Goal: Check status: Check status

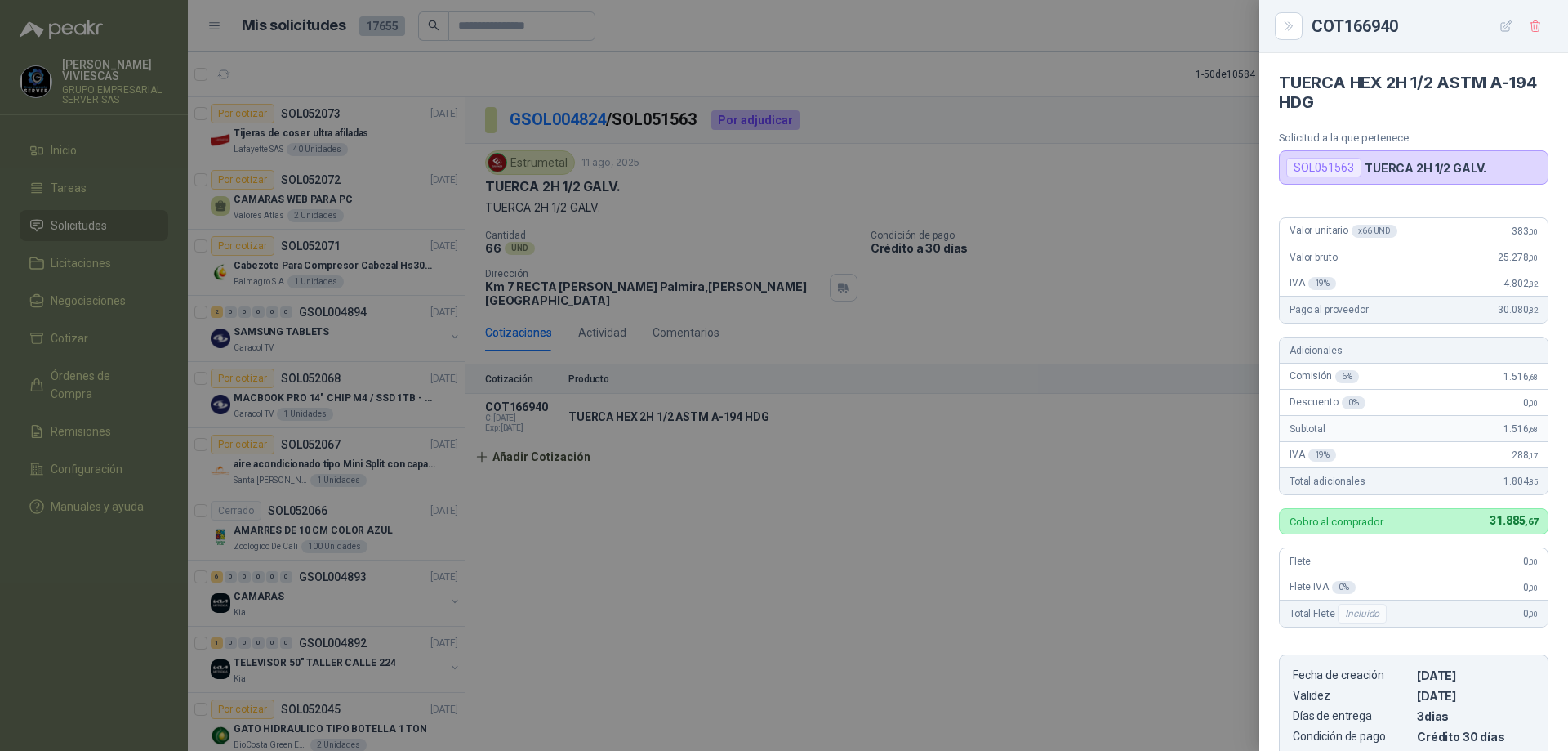
scroll to position [764, 0]
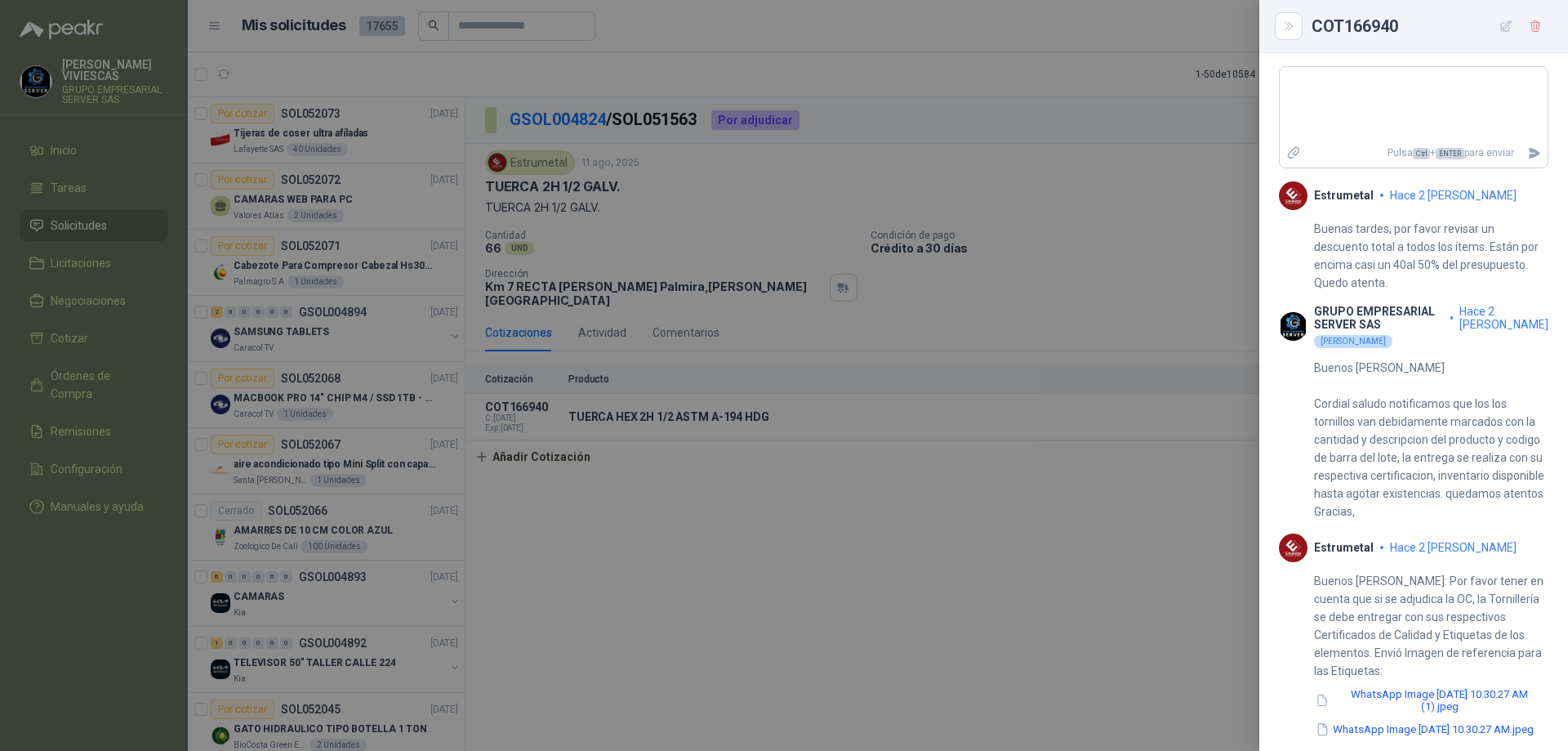
click at [1182, 126] on div at bounding box center [784, 376] width 1568 height 751
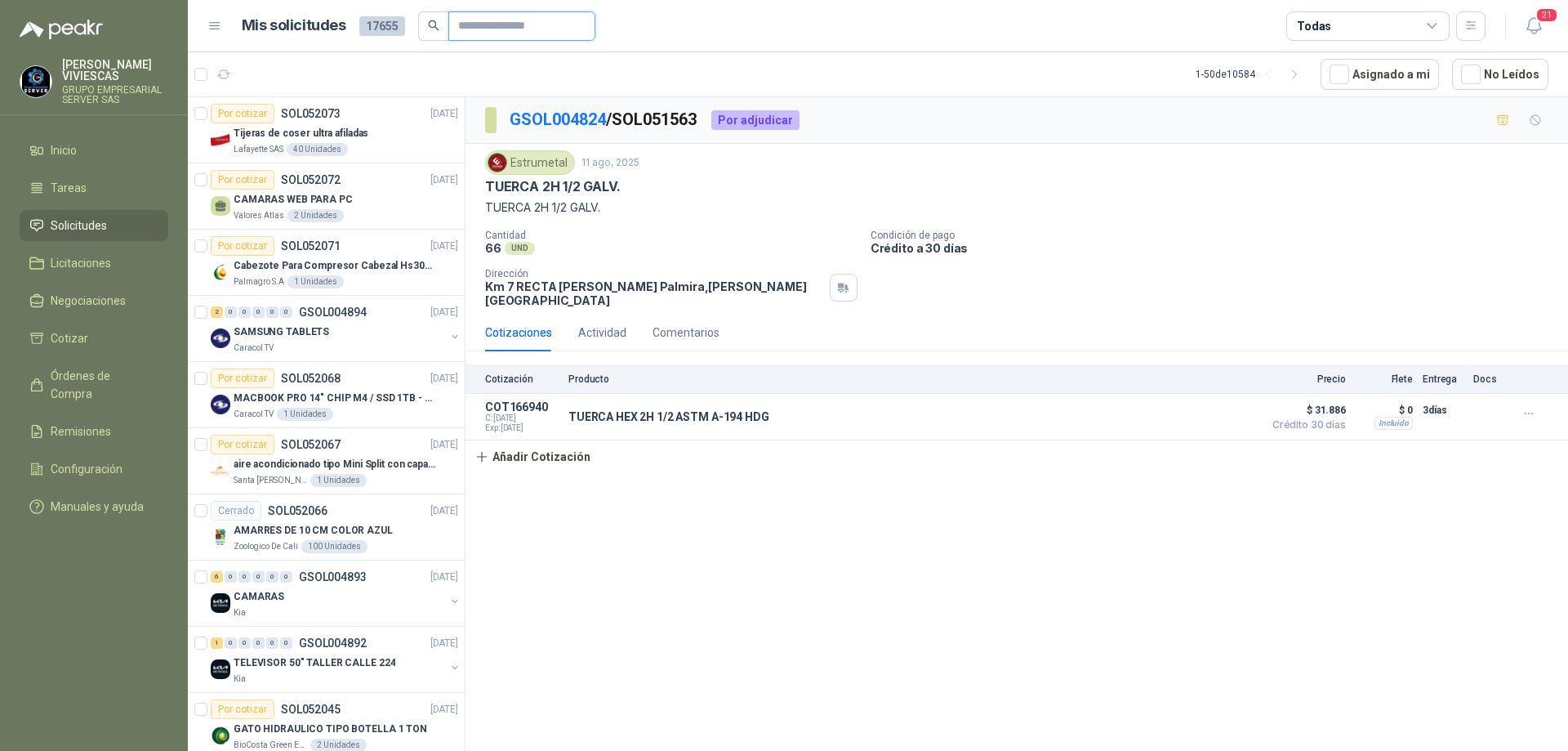
click at [473, 27] on input "text" at bounding box center [515, 26] width 114 height 28
click at [1422, 26] on div "Todas" at bounding box center [1369, 26] width 163 height 29
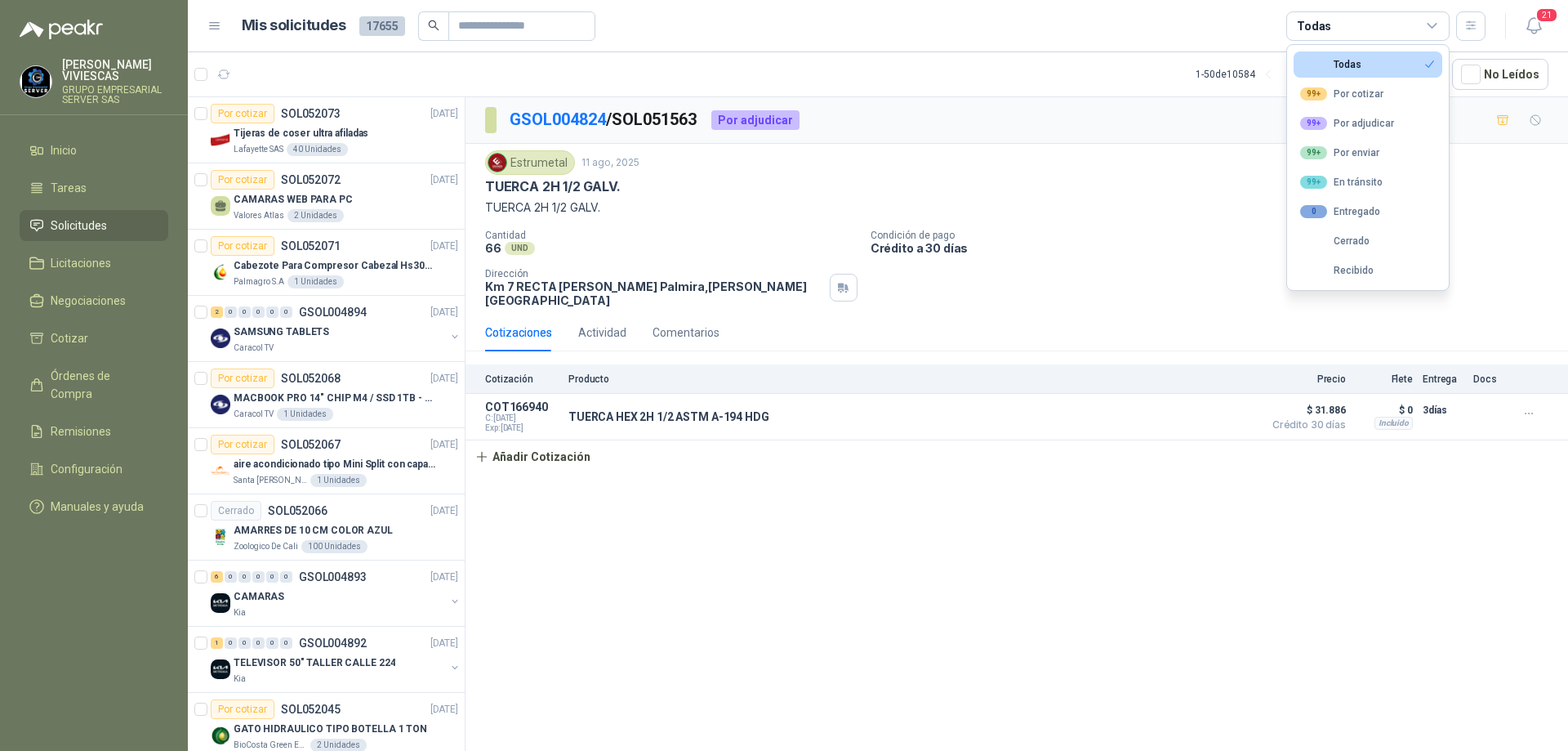
click at [1422, 26] on div "Todas" at bounding box center [1369, 26] width 163 height 29
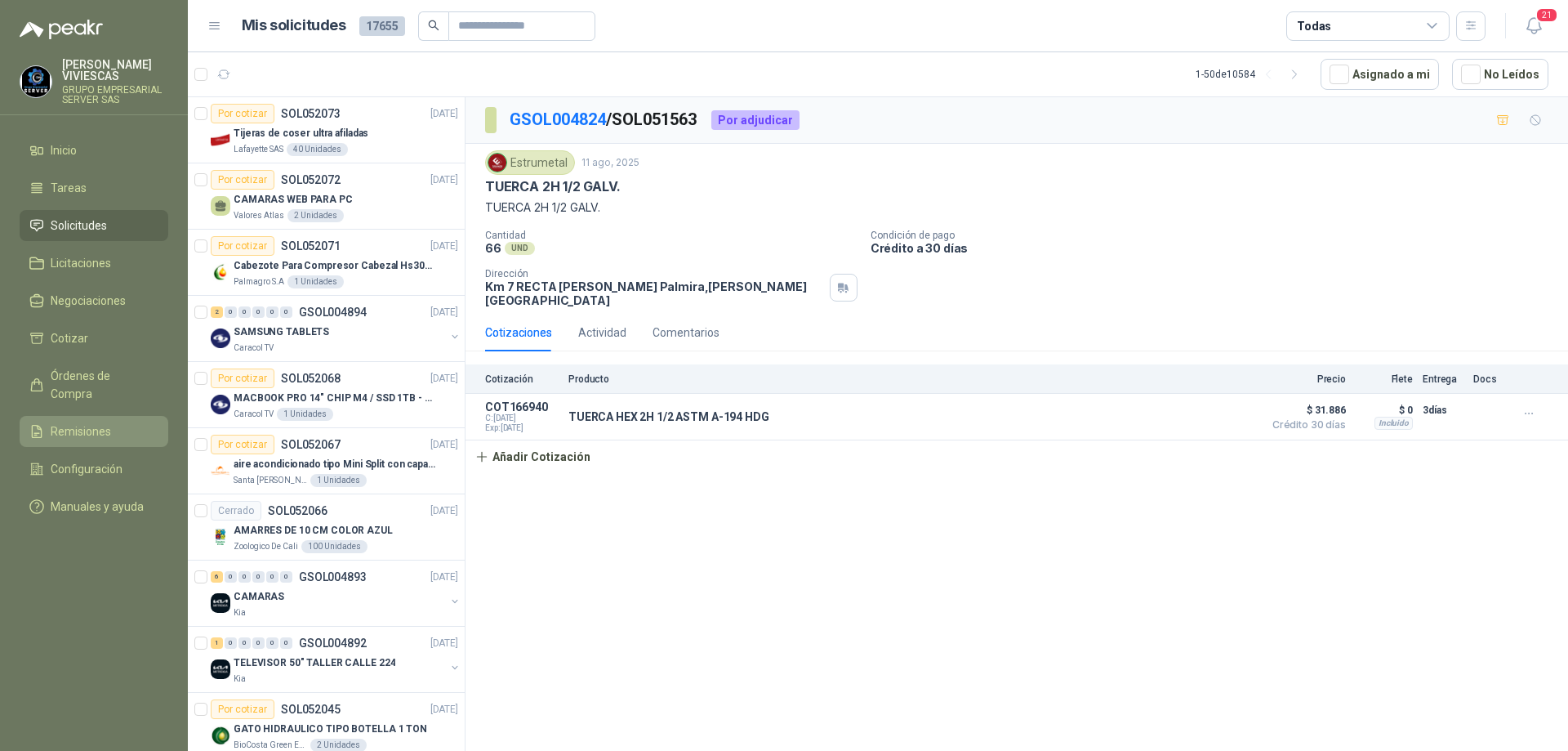
click at [88, 416] on link "Remisiones" at bounding box center [93, 431] width 149 height 31
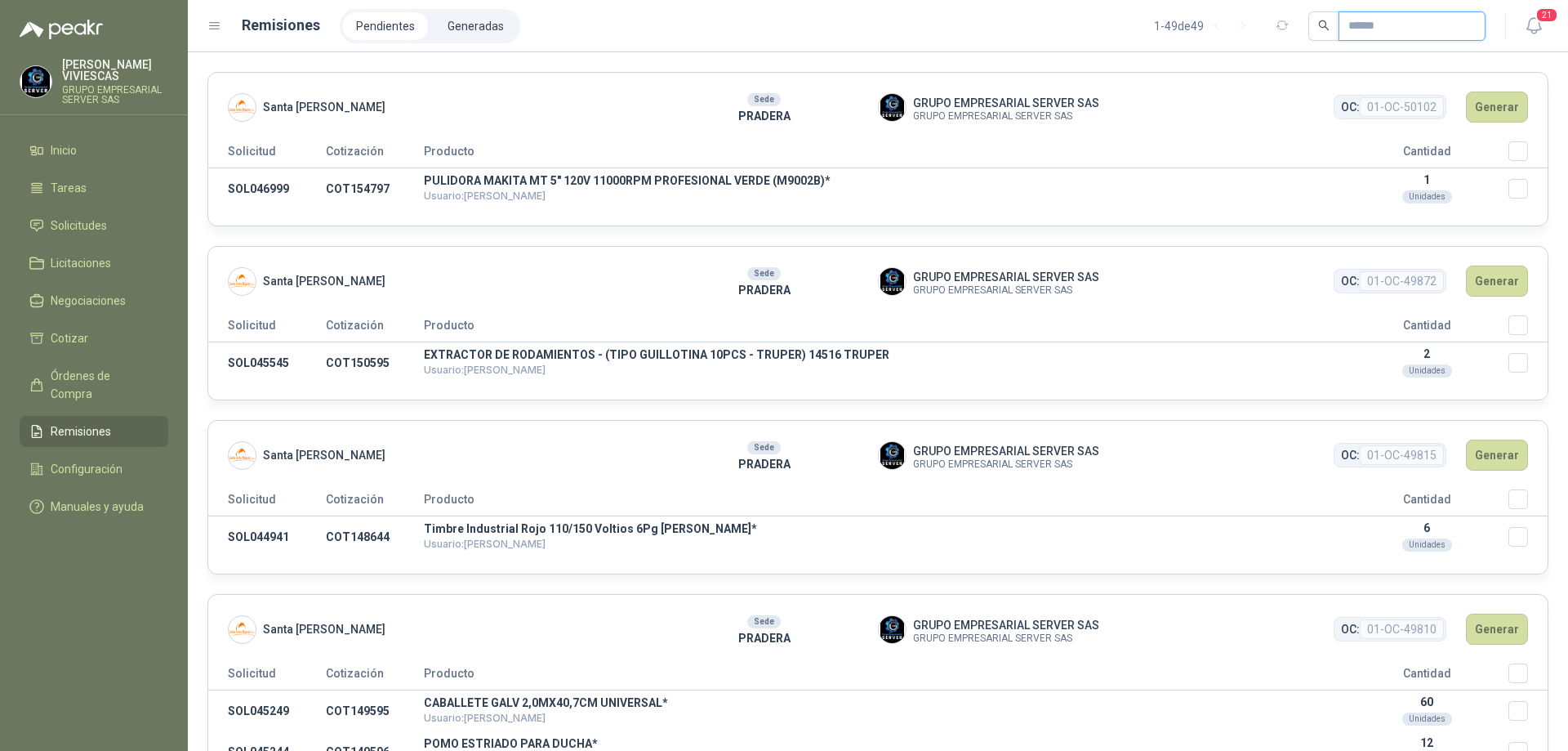
click at [1369, 29] on input "text" at bounding box center [1406, 26] width 114 height 28
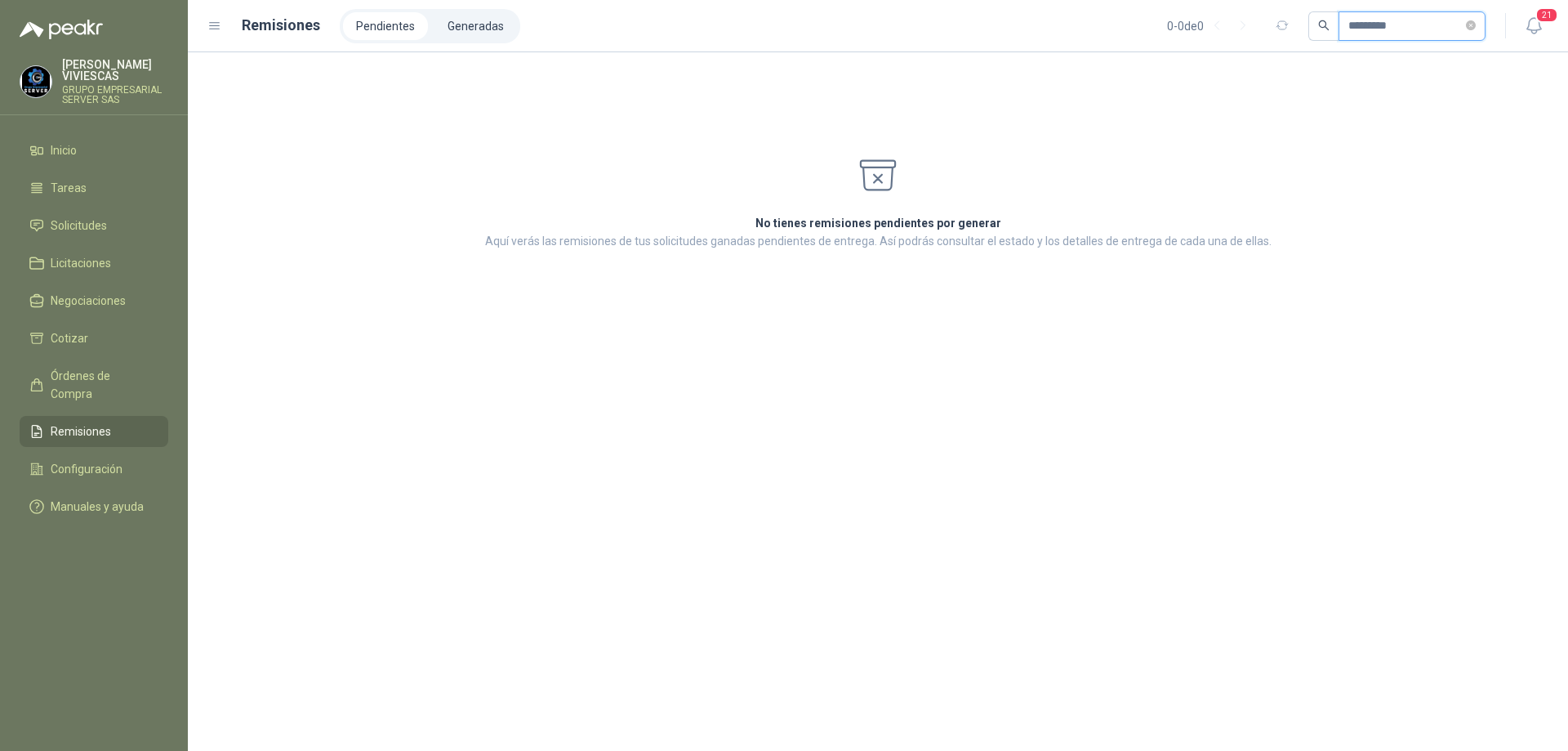
click at [1363, 27] on input "*********" at bounding box center [1406, 26] width 114 height 28
click at [1318, 29] on icon "search" at bounding box center [1324, 25] width 12 height 12
click at [1350, 32] on input "******" at bounding box center [1406, 26] width 114 height 28
type input "****"
drag, startPoint x: 1023, startPoint y: 204, endPoint x: 966, endPoint y: 175, distance: 64.0
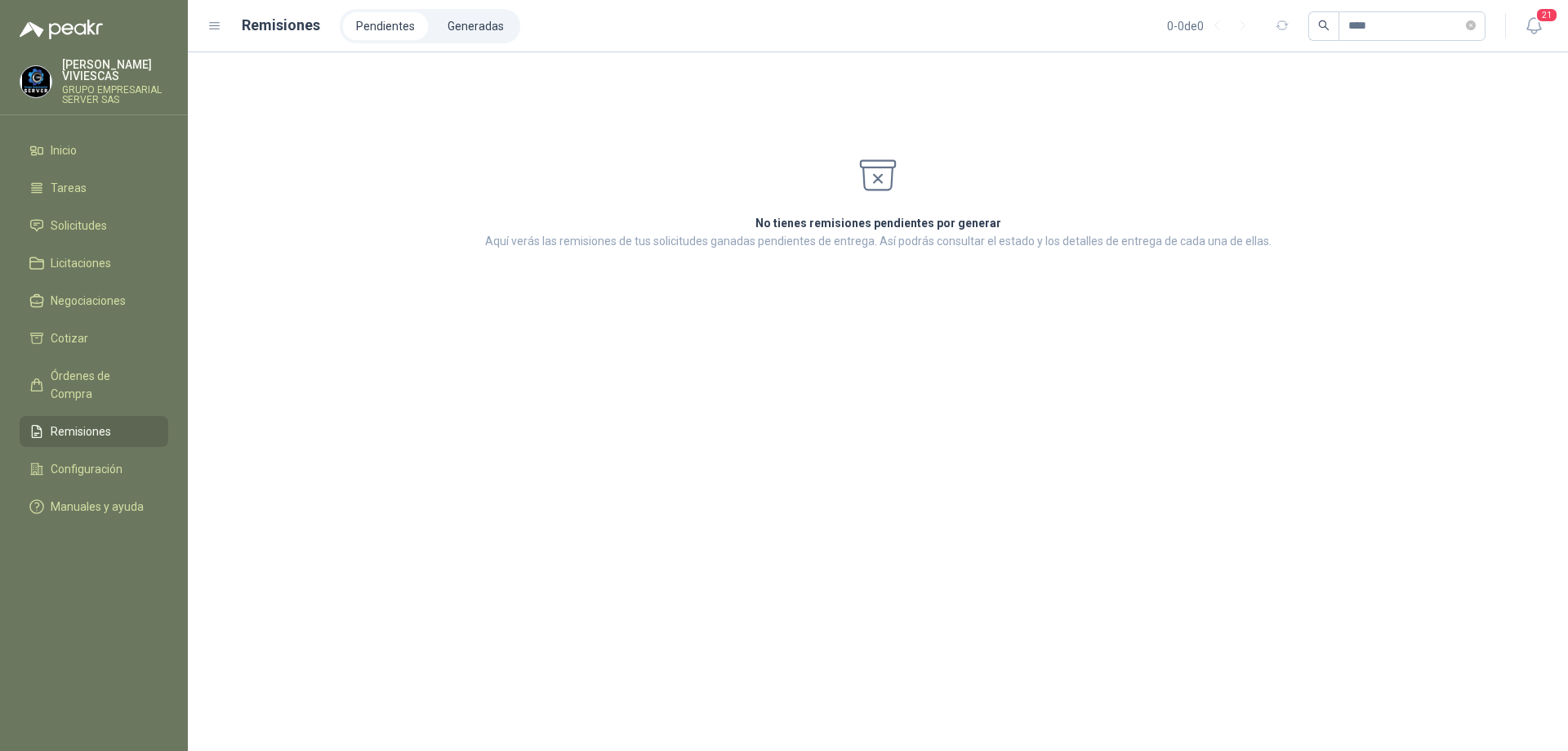
click at [1023, 204] on div "No tienes remisiones pendientes por generar Aquí [PERSON_NAME] las remisiones d…" at bounding box center [879, 161] width 1342 height 178
click at [380, 19] on li "Pendientes" at bounding box center [385, 26] width 85 height 28
click at [444, 26] on li "Generadas" at bounding box center [476, 26] width 82 height 28
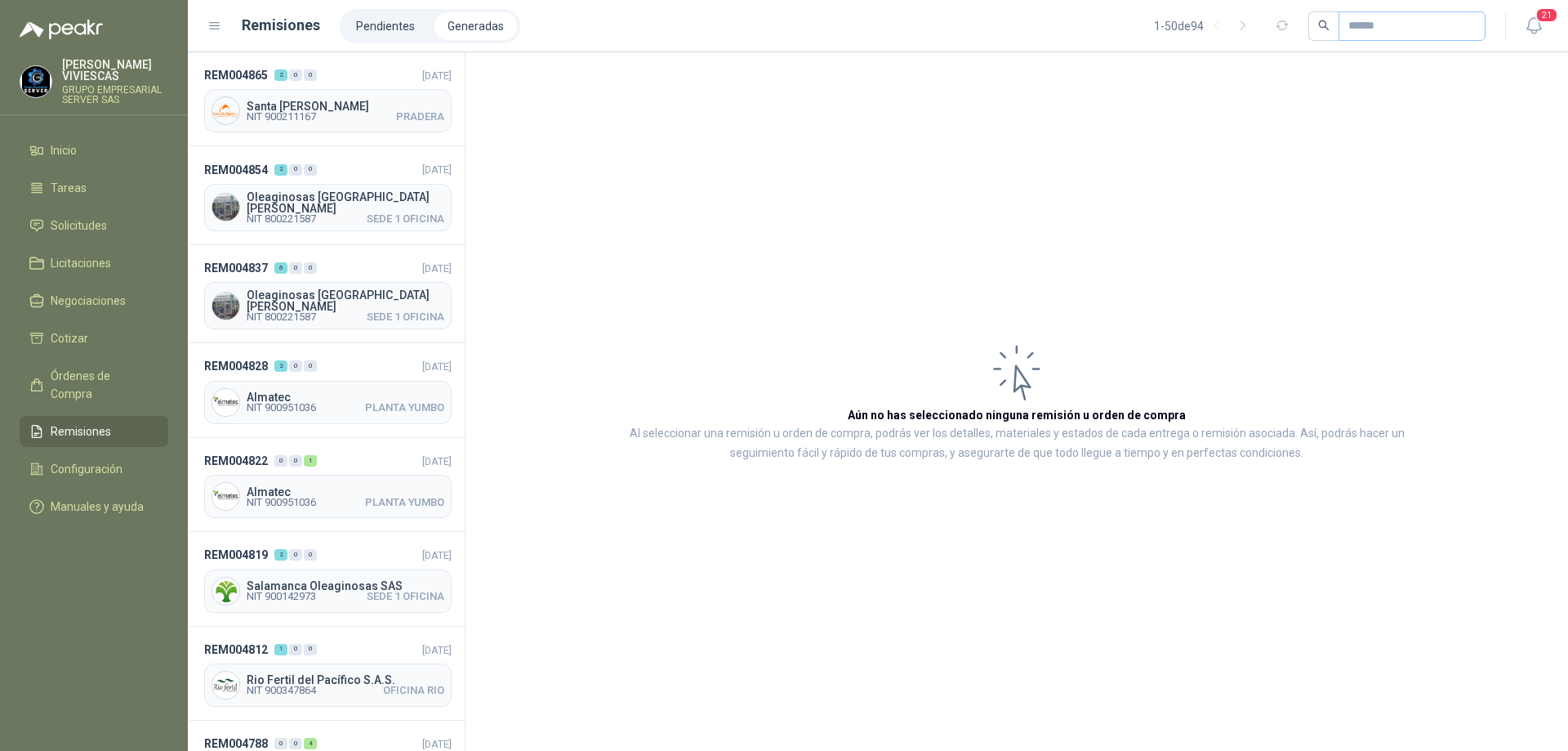
drag, startPoint x: 1310, startPoint y: 28, endPoint x: 1371, endPoint y: 30, distance: 61.0
click at [1318, 29] on icon "search" at bounding box center [1324, 25] width 12 height 12
drag, startPoint x: 1370, startPoint y: 28, endPoint x: 1361, endPoint y: 33, distance: 10.3
click at [1365, 28] on input "text" at bounding box center [1406, 26] width 114 height 28
type input "****"
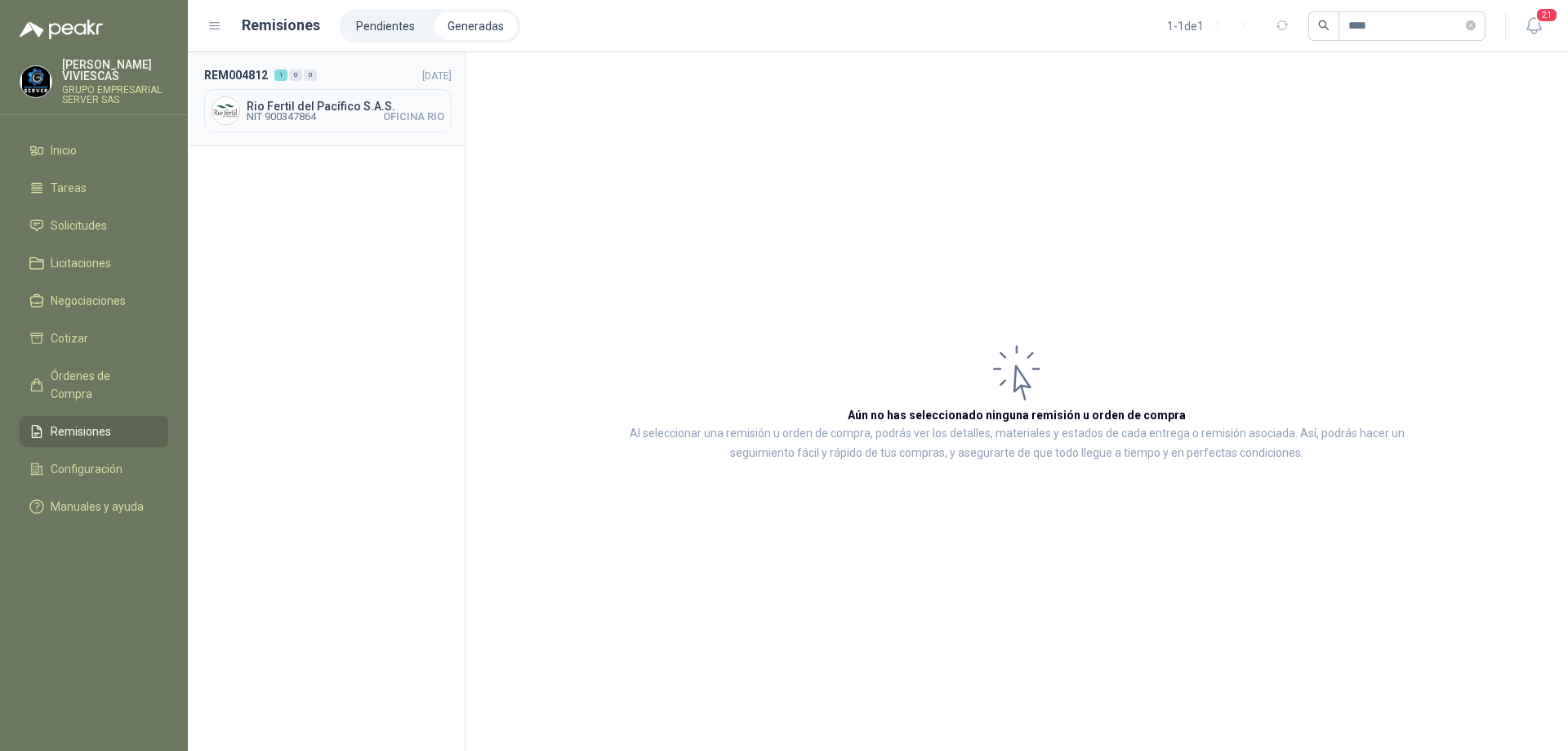
click at [301, 112] on span "NIT 900347864" at bounding box center [281, 117] width 69 height 10
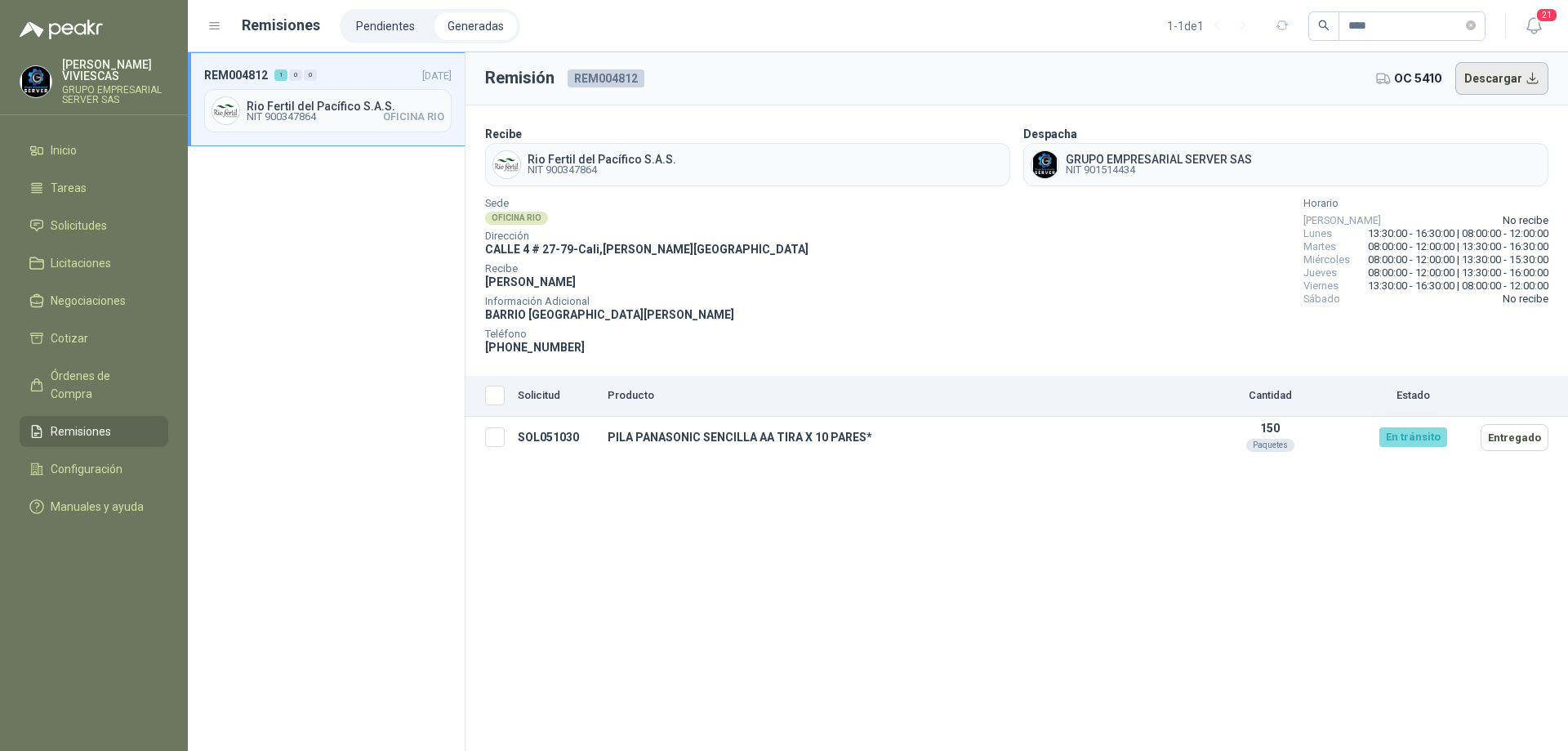
click at [1522, 79] on button "Descargar" at bounding box center [1502, 78] width 94 height 33
